Goal: Check status: Check status

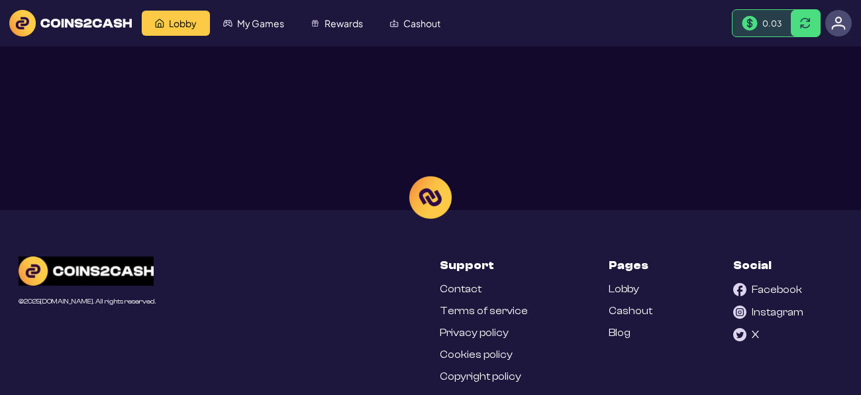
click at [842, 27] on div at bounding box center [430, 197] width 861 height 395
click at [811, 21] on div at bounding box center [430, 197] width 861 height 395
